Goal: Information Seeking & Learning: Learn about a topic

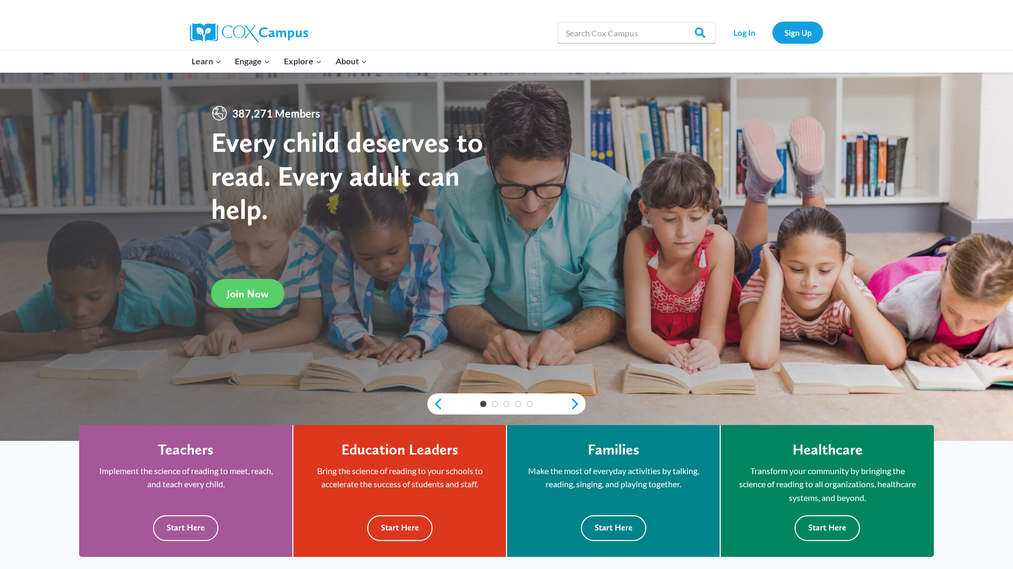
scroll to position [71, 0]
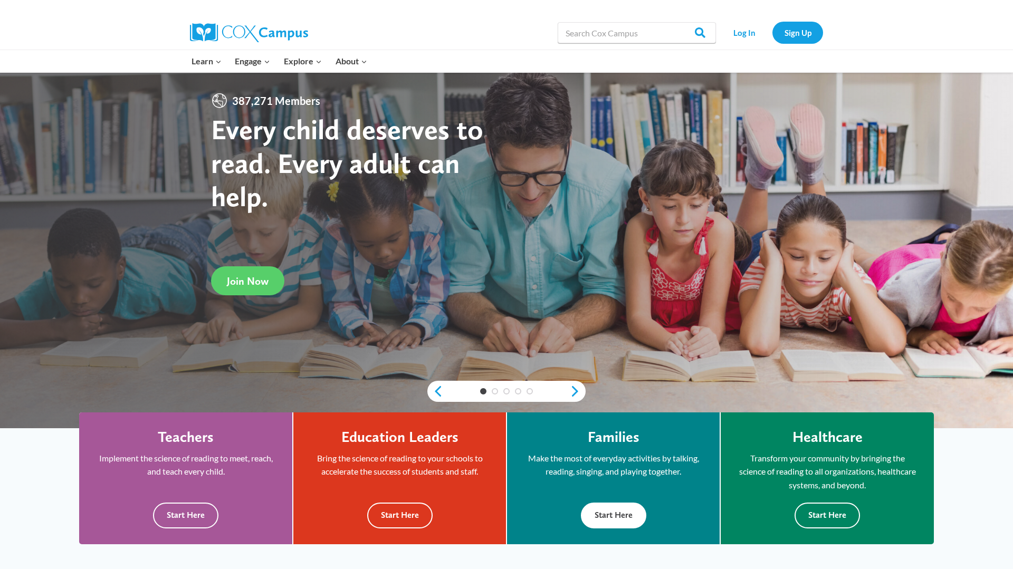
click at [631, 516] on button "Start Here" at bounding box center [613, 516] width 65 height 26
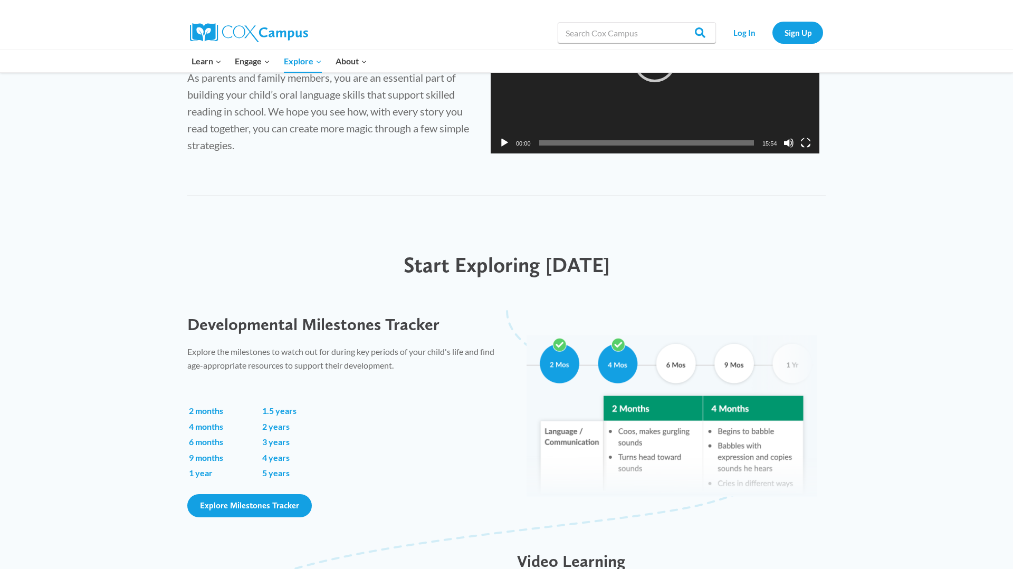
scroll to position [491, 0]
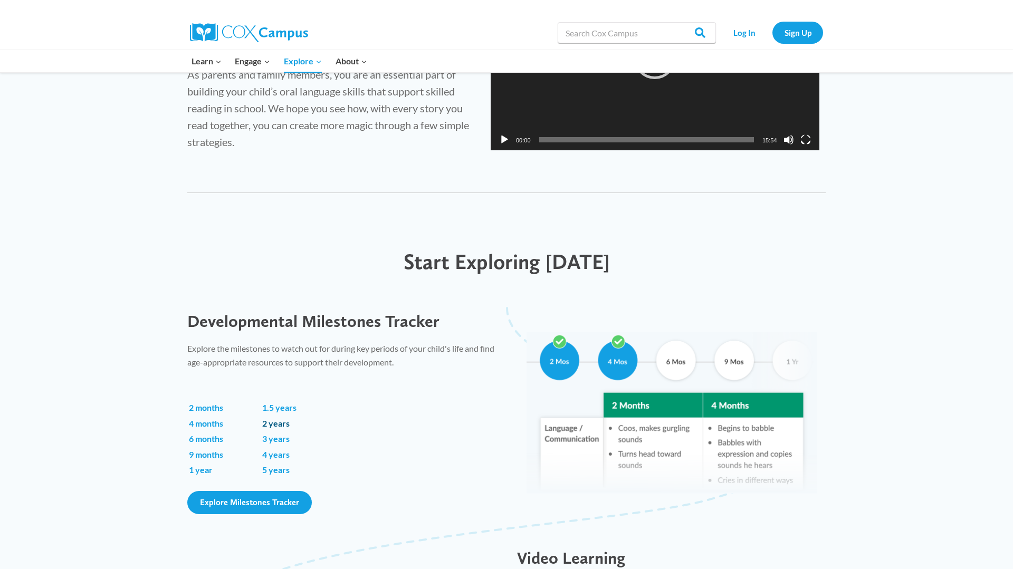
click at [286, 427] on link "2 years" at bounding box center [275, 423] width 27 height 10
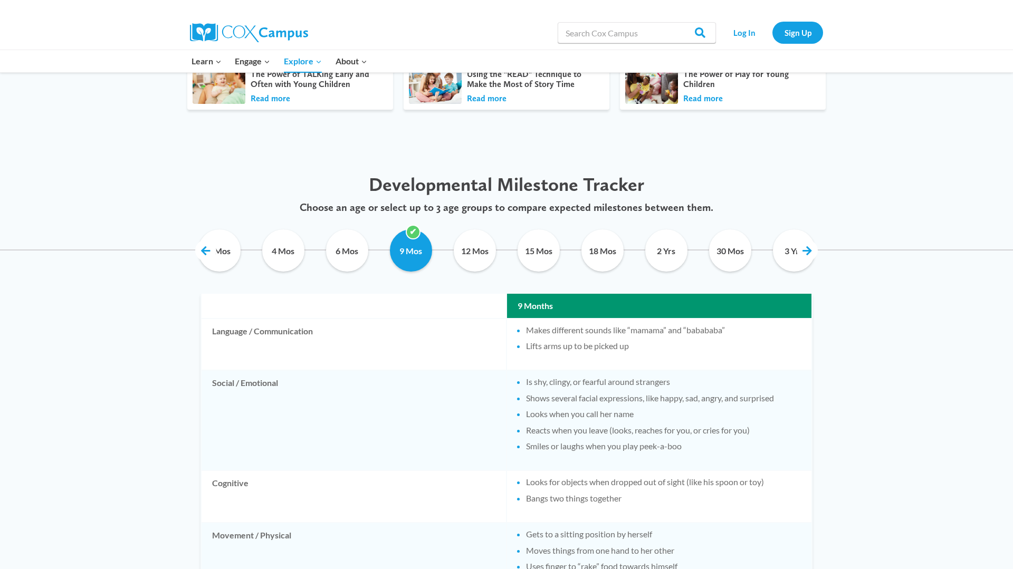
scroll to position [433, 0]
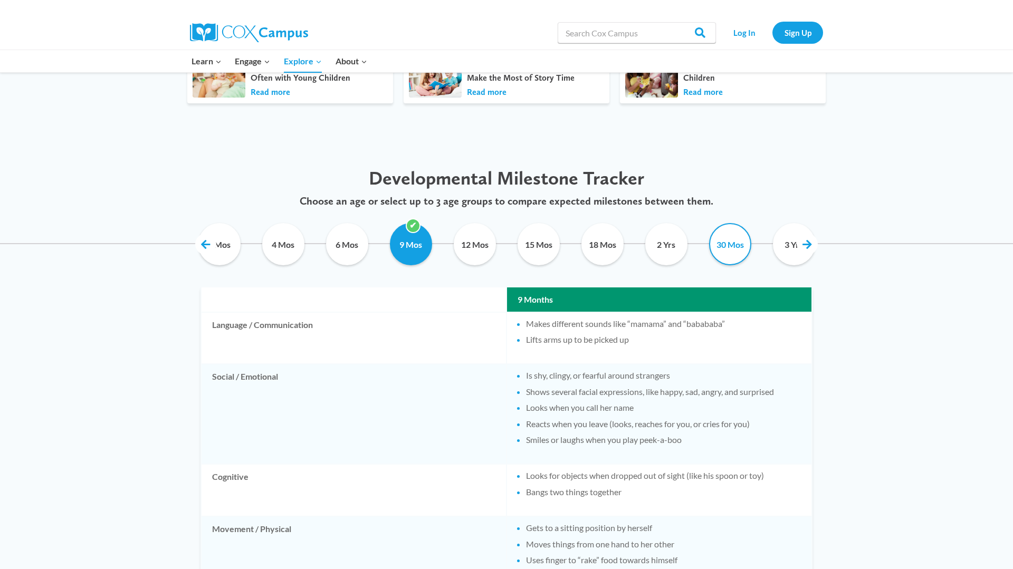
click at [720, 254] on input "30 Mos" at bounding box center [730, 244] width 48 height 42
checkbox input "true"
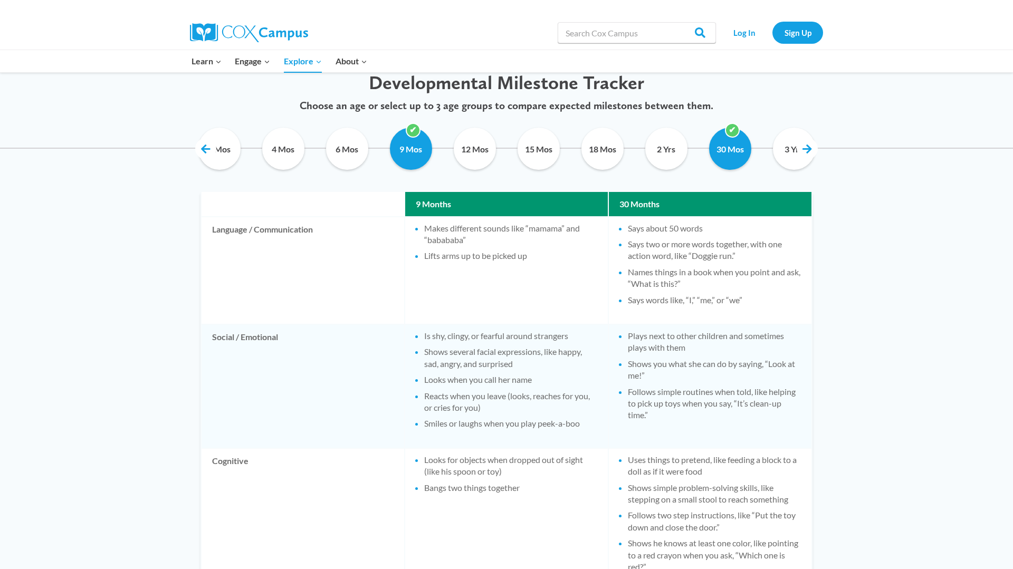
scroll to position [521, 0]
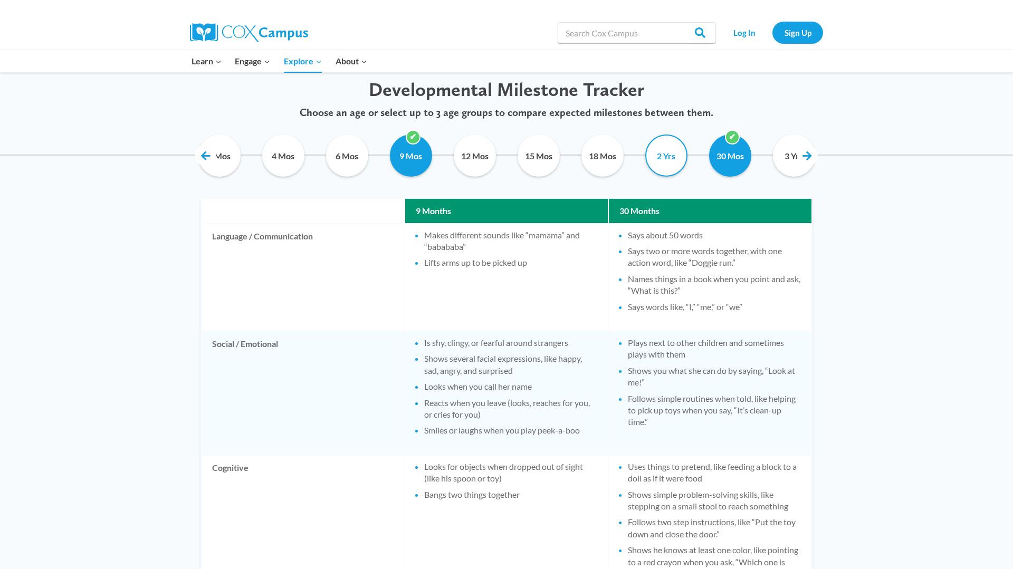
click at [654, 150] on input "2 Yrs" at bounding box center [666, 156] width 48 height 42
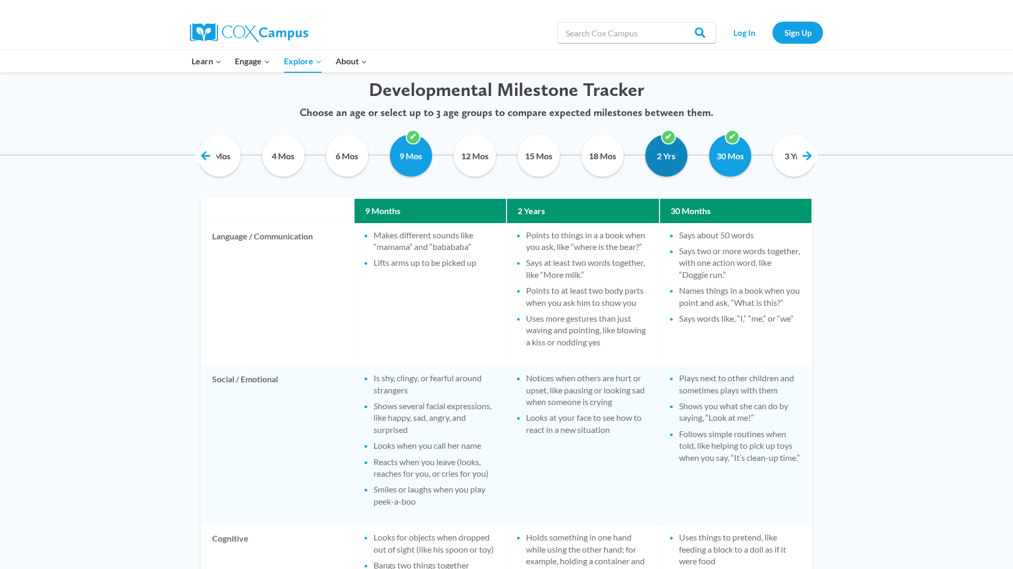
click at [682, 161] on input "2 Yrs" at bounding box center [666, 156] width 48 height 42
checkbox input "false"
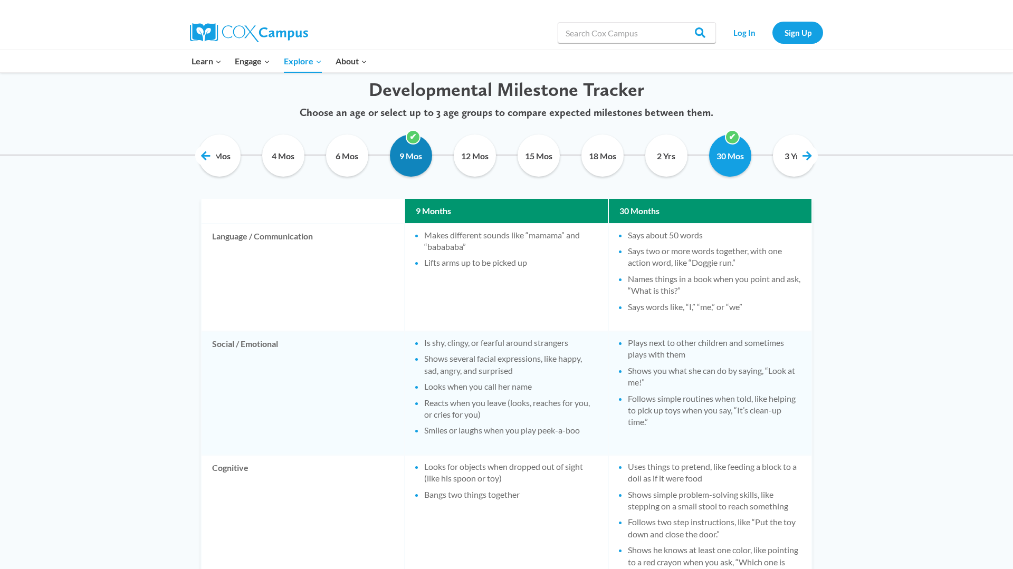
click at [408, 156] on input "9 Mos" at bounding box center [411, 156] width 48 height 42
checkbox input "false"
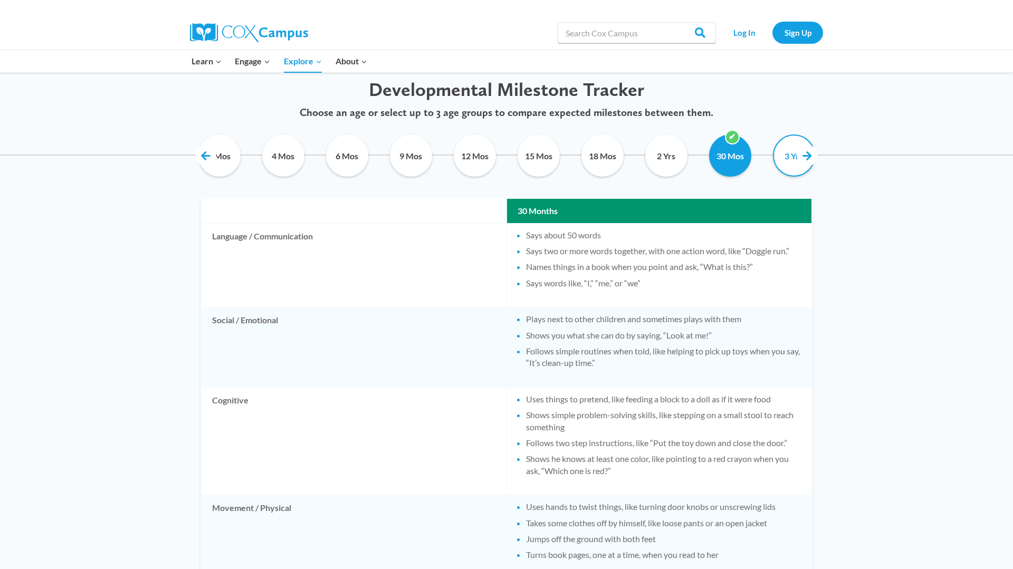
click at [789, 166] on input "3 Yrs" at bounding box center [794, 156] width 48 height 42
checkbox input "true"
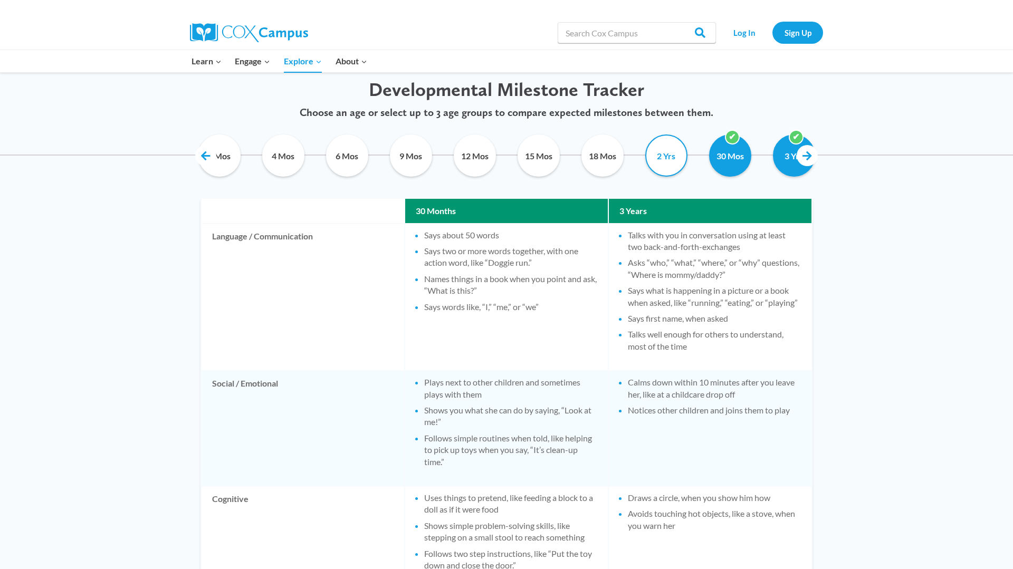
click at [679, 163] on input "2 Yrs" at bounding box center [666, 156] width 48 height 42
checkbox input "true"
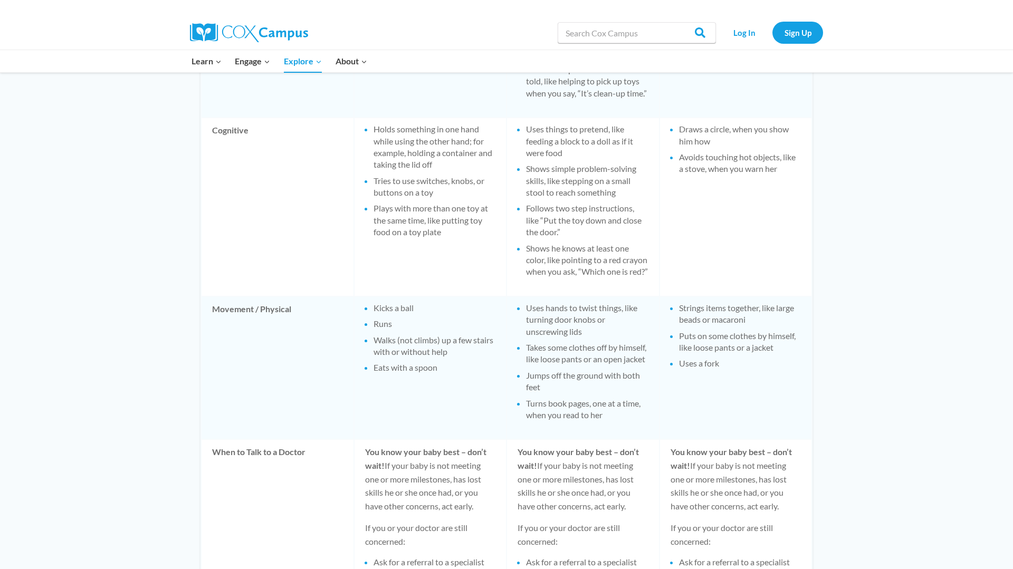
scroll to position [926, 0]
click at [626, 420] on li "Turns book pages, one at a time, when you read to her" at bounding box center [587, 409] width 122 height 24
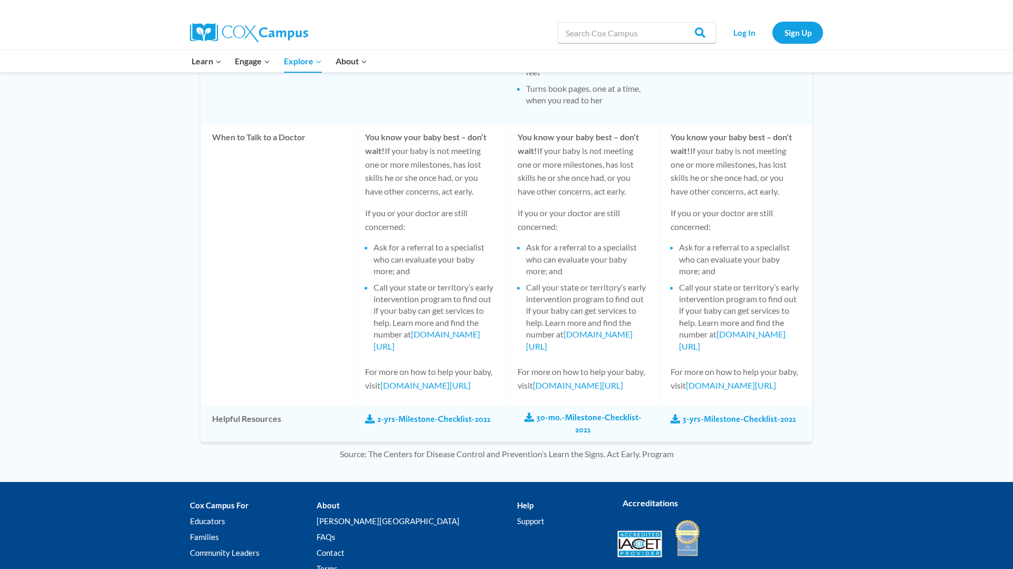
scroll to position [1248, 0]
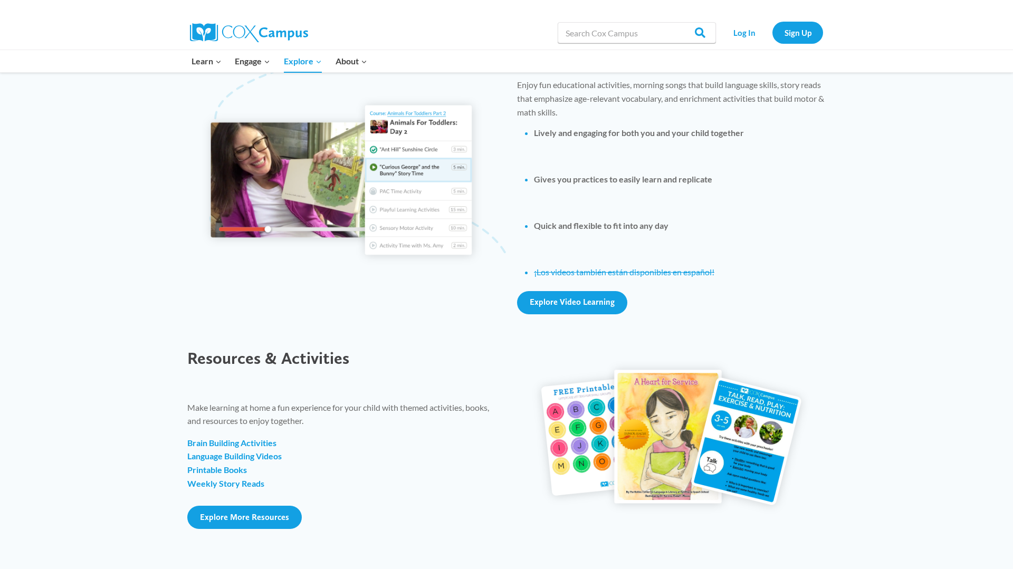
scroll to position [995, 0]
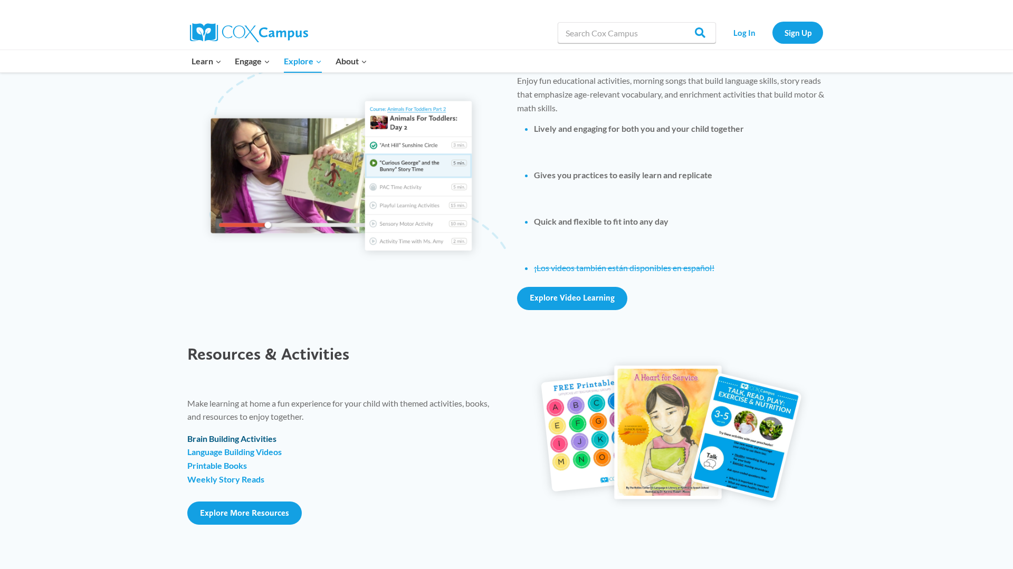
click at [257, 439] on strong "Brain Building Activities" at bounding box center [231, 439] width 89 height 10
click at [219, 510] on span "Explore More Resources" at bounding box center [244, 513] width 89 height 10
click at [241, 452] on strong "Language Building Videos" at bounding box center [234, 452] width 94 height 10
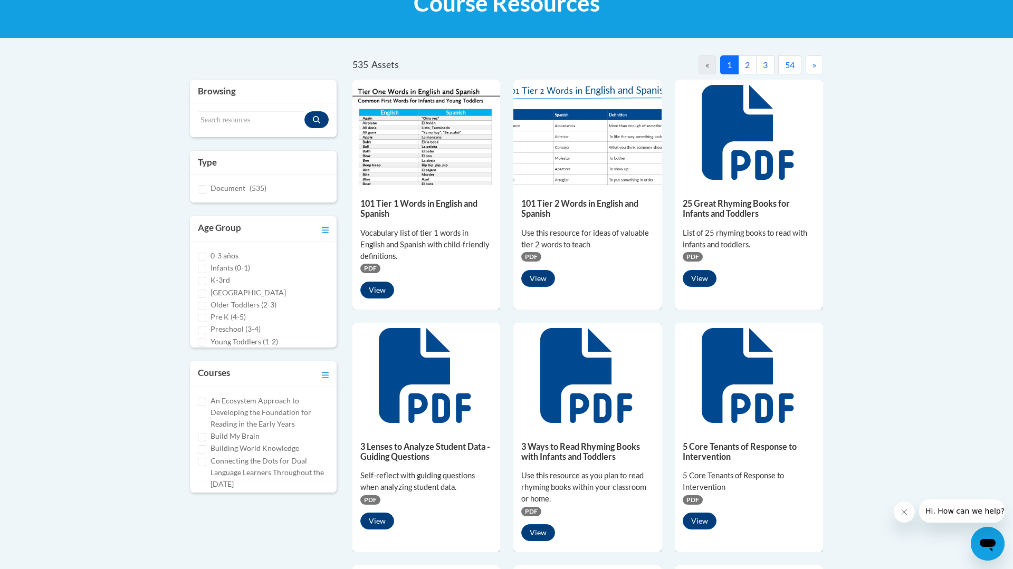
scroll to position [184, 0]
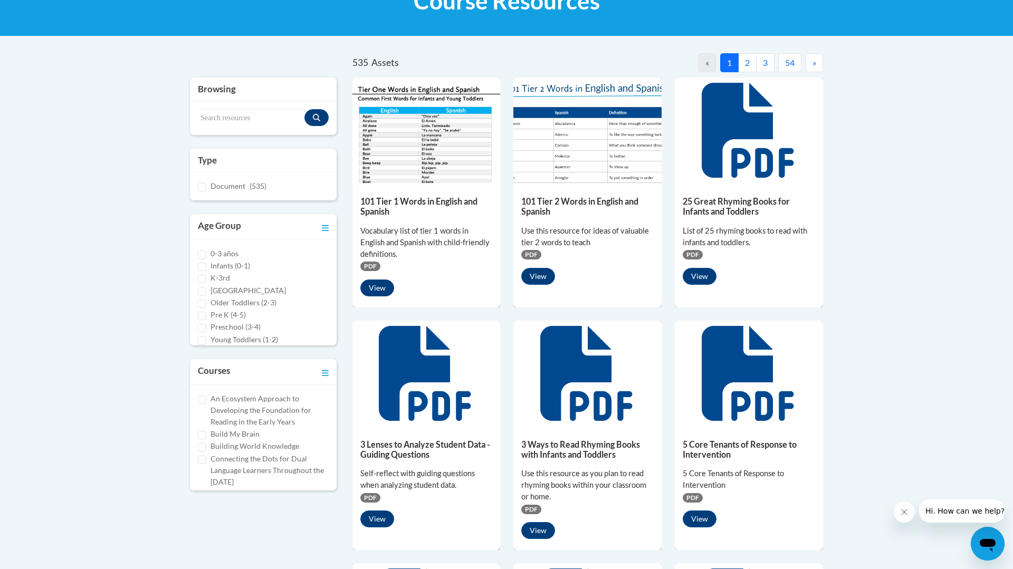
click at [760, 193] on div "25 Great Rhyming Books for Infants and Toddlers List of 25 rhyming books to rea…" at bounding box center [749, 238] width 148 height 110
click at [709, 283] on button "View" at bounding box center [700, 276] width 34 height 17
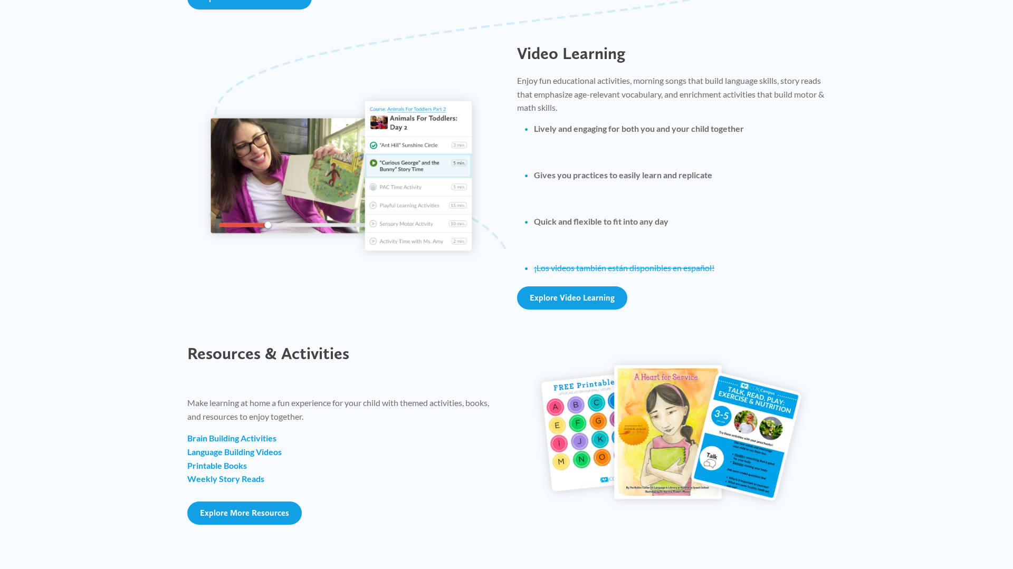
scroll to position [995, 0]
